Goal: Information Seeking & Learning: Learn about a topic

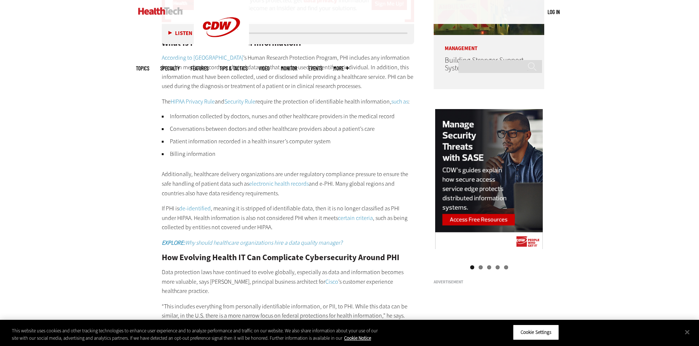
scroll to position [922, 0]
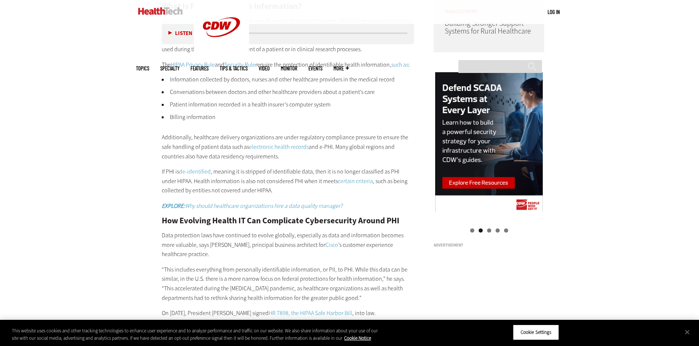
drag, startPoint x: 248, startPoint y: 256, endPoint x: 248, endPoint y: 251, distance: 4.8
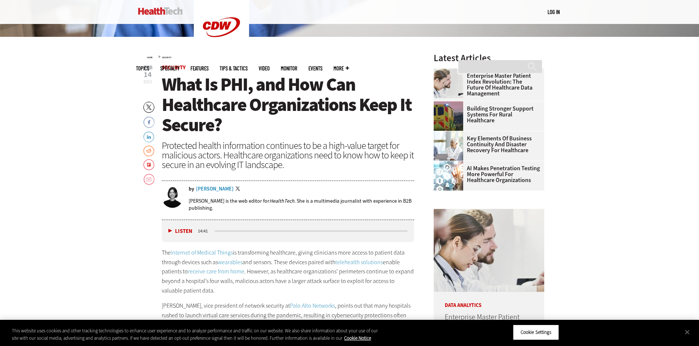
scroll to position [258, 0]
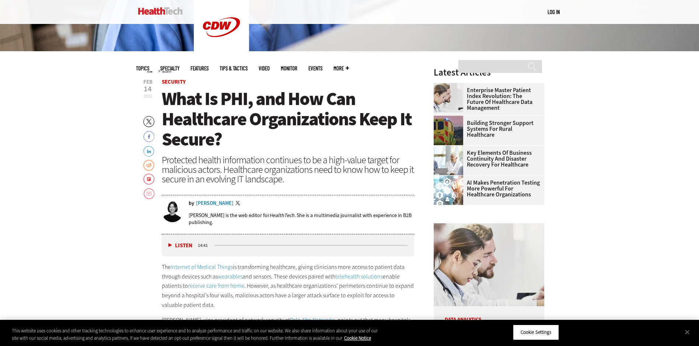
click at [279, 183] on div "Protected health information continues to be a high-value target for malicious …" at bounding box center [288, 169] width 253 height 29
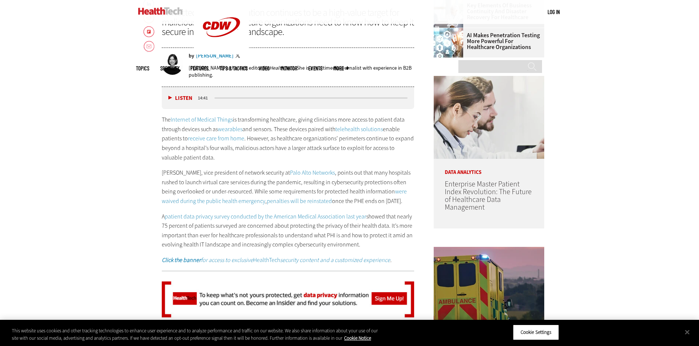
scroll to position [553, 0]
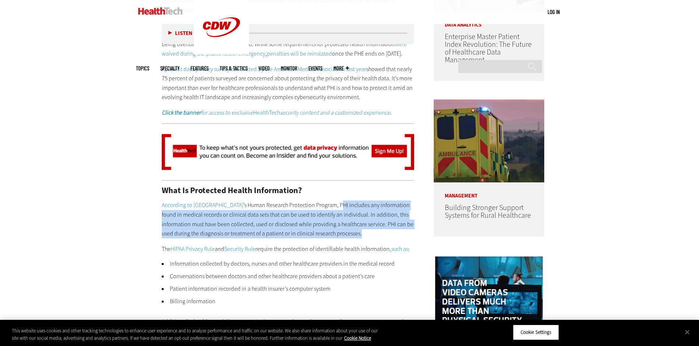
drag, startPoint x: 319, startPoint y: 207, endPoint x: 354, endPoint y: 231, distance: 42.9
click at [354, 231] on p "According to UC Berkeley ’s Human Research Protection Program, PHI includes any…" at bounding box center [288, 220] width 253 height 38
drag, startPoint x: 354, startPoint y: 231, endPoint x: 337, endPoint y: 220, distance: 20.8
click at [337, 220] on p "According to UC Berkeley ’s Human Research Protection Program, PHI includes any…" at bounding box center [288, 220] width 253 height 38
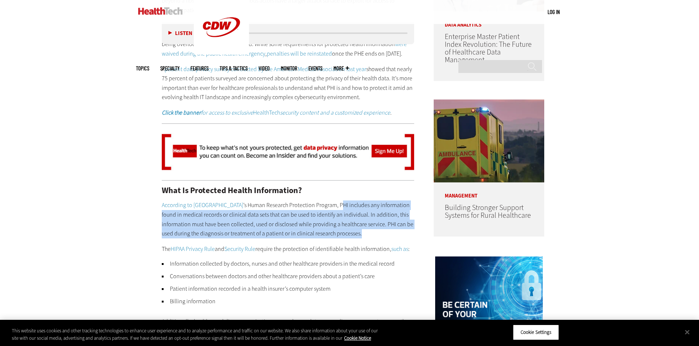
click at [330, 206] on p "According to UC Berkeley ’s Human Research Protection Program, PHI includes any…" at bounding box center [288, 220] width 253 height 38
drag, startPoint x: 316, startPoint y: 205, endPoint x: 341, endPoint y: 234, distance: 38.4
click at [341, 234] on p "According to UC Berkeley ’s Human Research Protection Program, PHI includes any…" at bounding box center [288, 220] width 253 height 38
drag, startPoint x: 341, startPoint y: 234, endPoint x: 319, endPoint y: 226, distance: 23.3
copy p "PHI includes any information found in medical records or clinical data sets tha…"
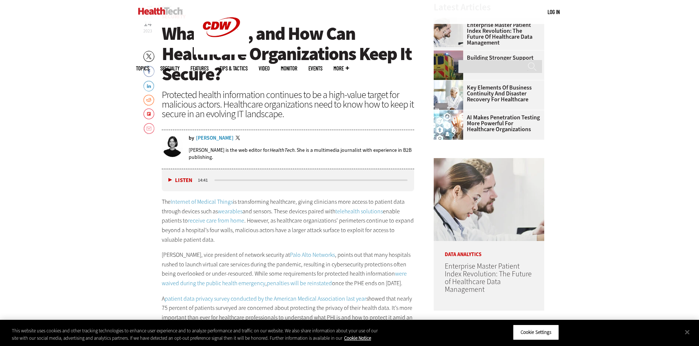
scroll to position [258, 0]
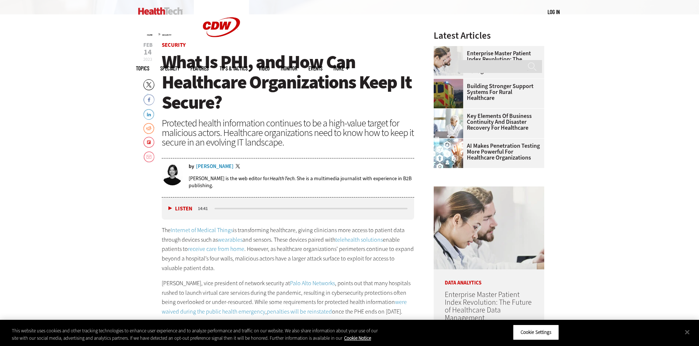
scroll to position [406, 0]
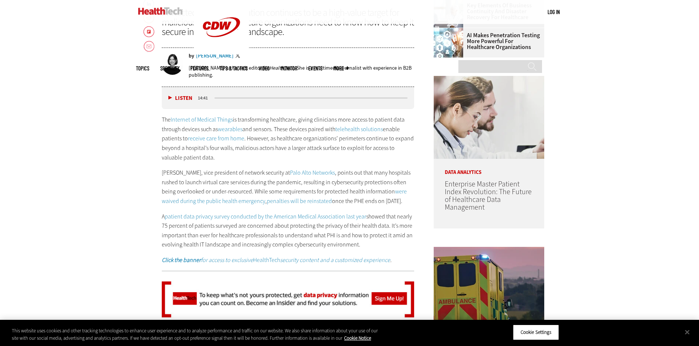
click at [205, 219] on link "patient data privacy survey conducted by the American Medical Association last …" at bounding box center [266, 217] width 202 height 8
drag, startPoint x: 241, startPoint y: 233, endPoint x: 204, endPoint y: 232, distance: 37.6
click at [204, 232] on p "A patient data privacy survey conducted by the American Medical Association las…" at bounding box center [288, 231] width 253 height 38
drag, startPoint x: 204, startPoint y: 232, endPoint x: 199, endPoint y: 232, distance: 4.4
click at [199, 232] on p "A patient data privacy survey conducted by the American Medical Association las…" at bounding box center [288, 231] width 253 height 38
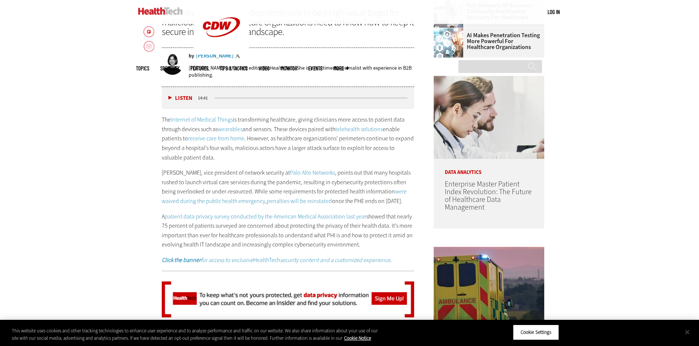
click at [687, 331] on button "Close" at bounding box center [687, 332] width 16 height 16
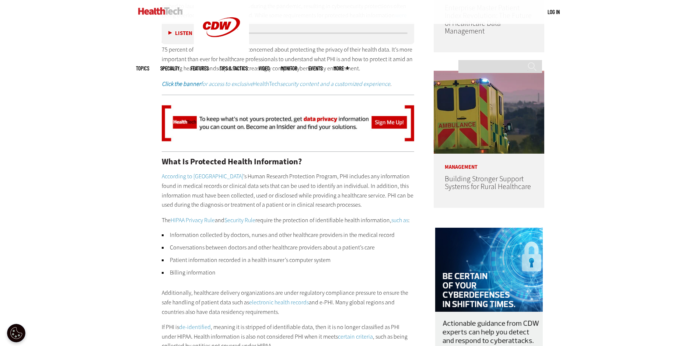
scroll to position [627, 0]
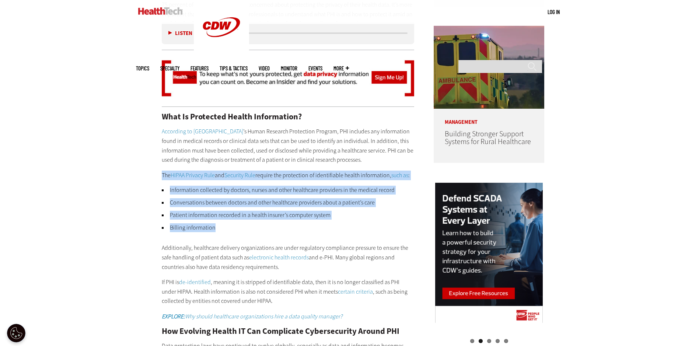
drag, startPoint x: 158, startPoint y: 176, endPoint x: 242, endPoint y: 228, distance: 98.7
